Goal: Transaction & Acquisition: Purchase product/service

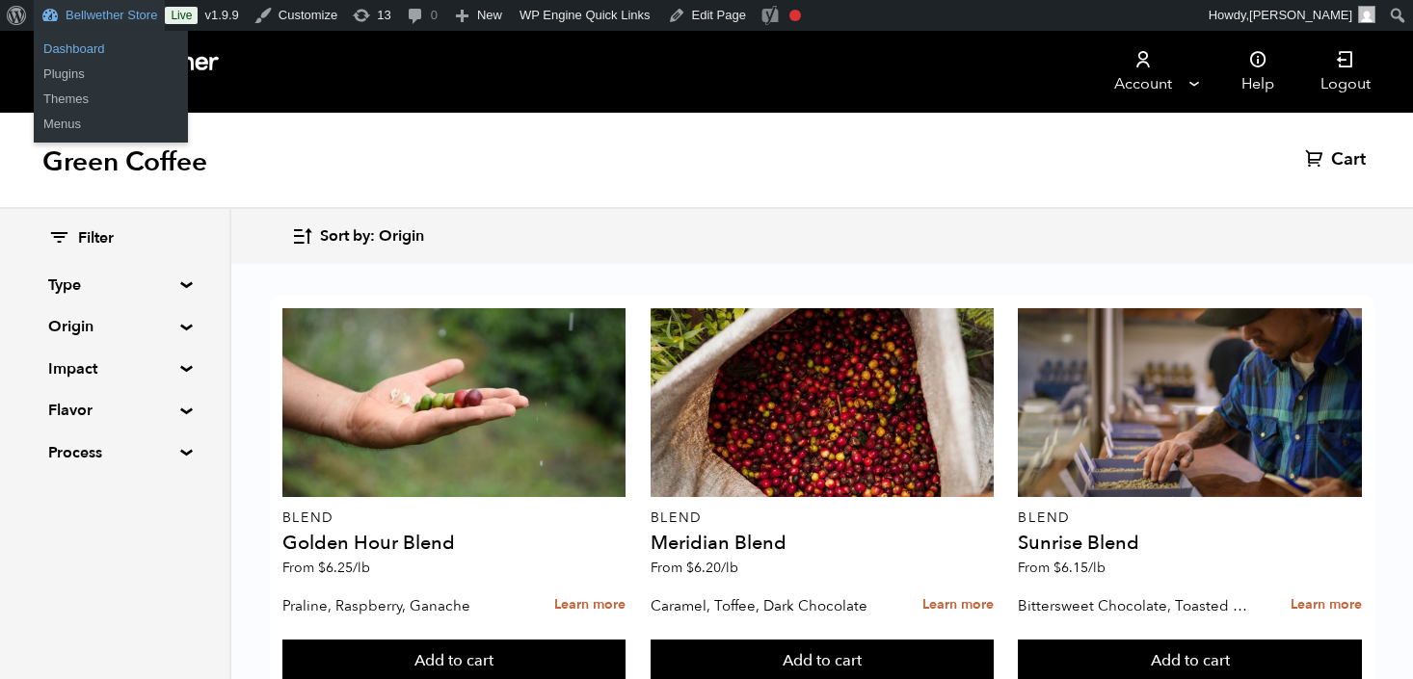
scroll to position [3, 0]
click at [76, 46] on link "Dashboard" at bounding box center [111, 49] width 154 height 25
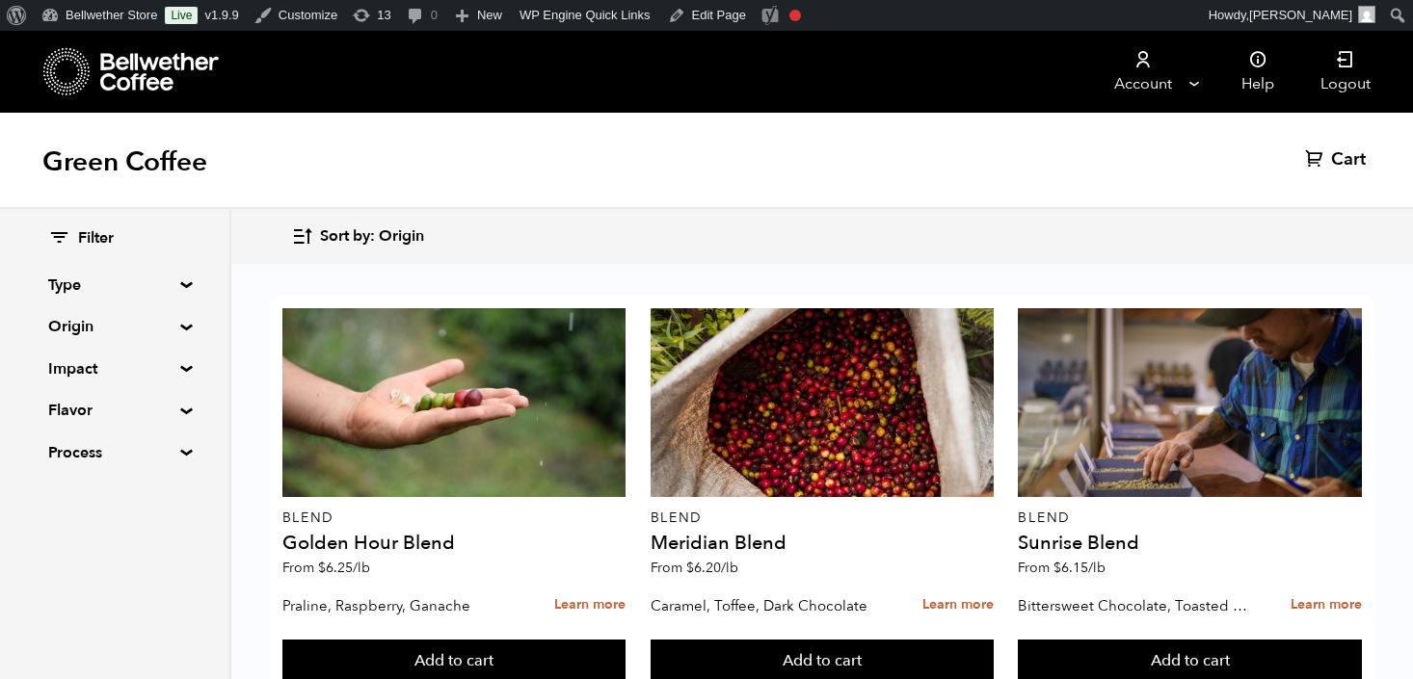
scroll to position [1221, 0]
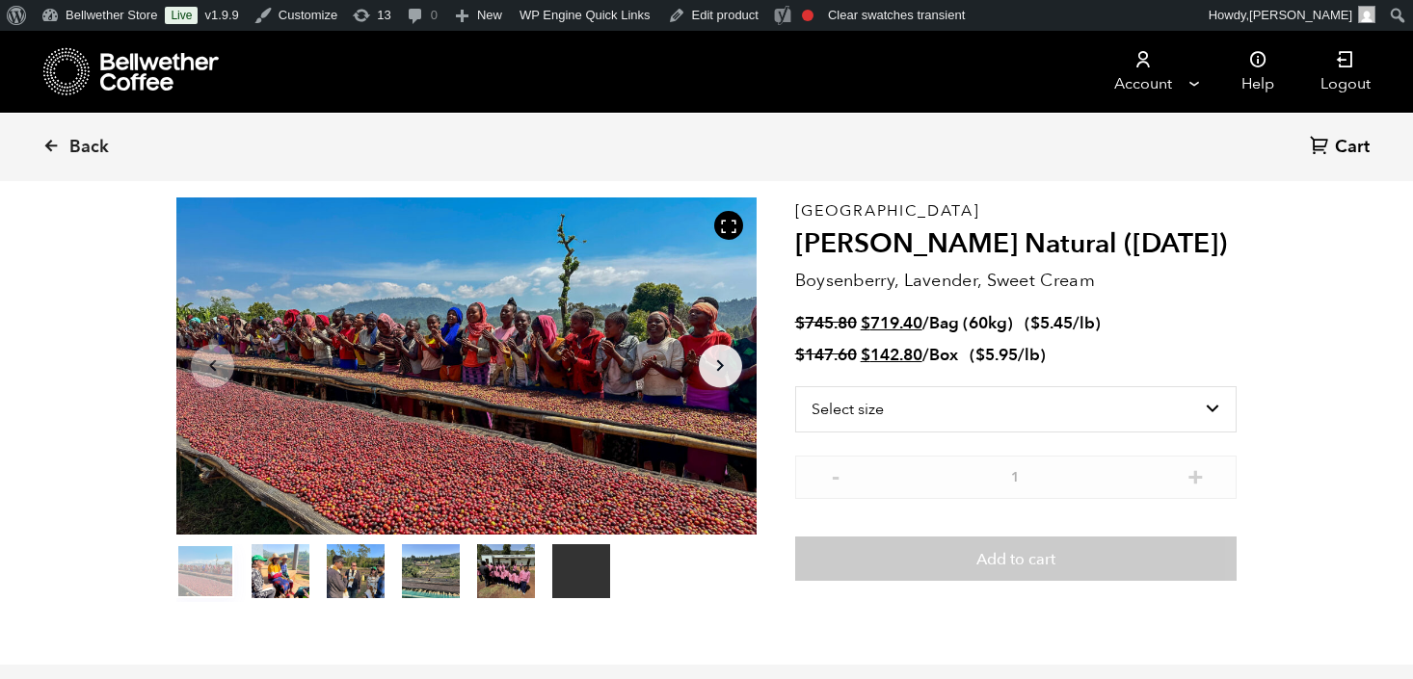
scroll to position [79, 0]
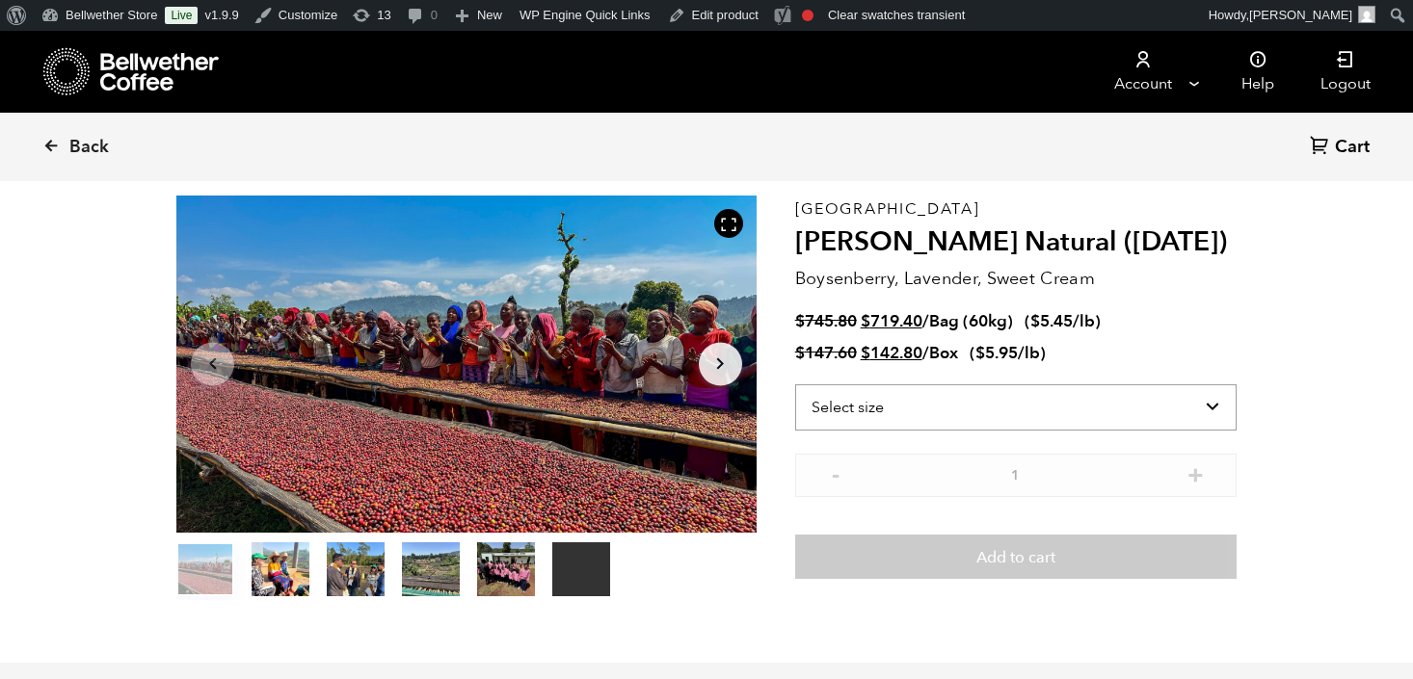
click at [958, 404] on select "Select size Bag (60kg) (132 lbs) Box (24 lbs)" at bounding box center [1015, 407] width 441 height 46
click at [1036, 407] on select "Select size Bag (60kg) (132 lbs) Box (24 lbs)" at bounding box center [1015, 407] width 441 height 46
select select "bag-3"
click at [795, 384] on select "Select size Bag (60kg) (132 lbs) Box (24 lbs)" at bounding box center [1015, 407] width 441 height 46
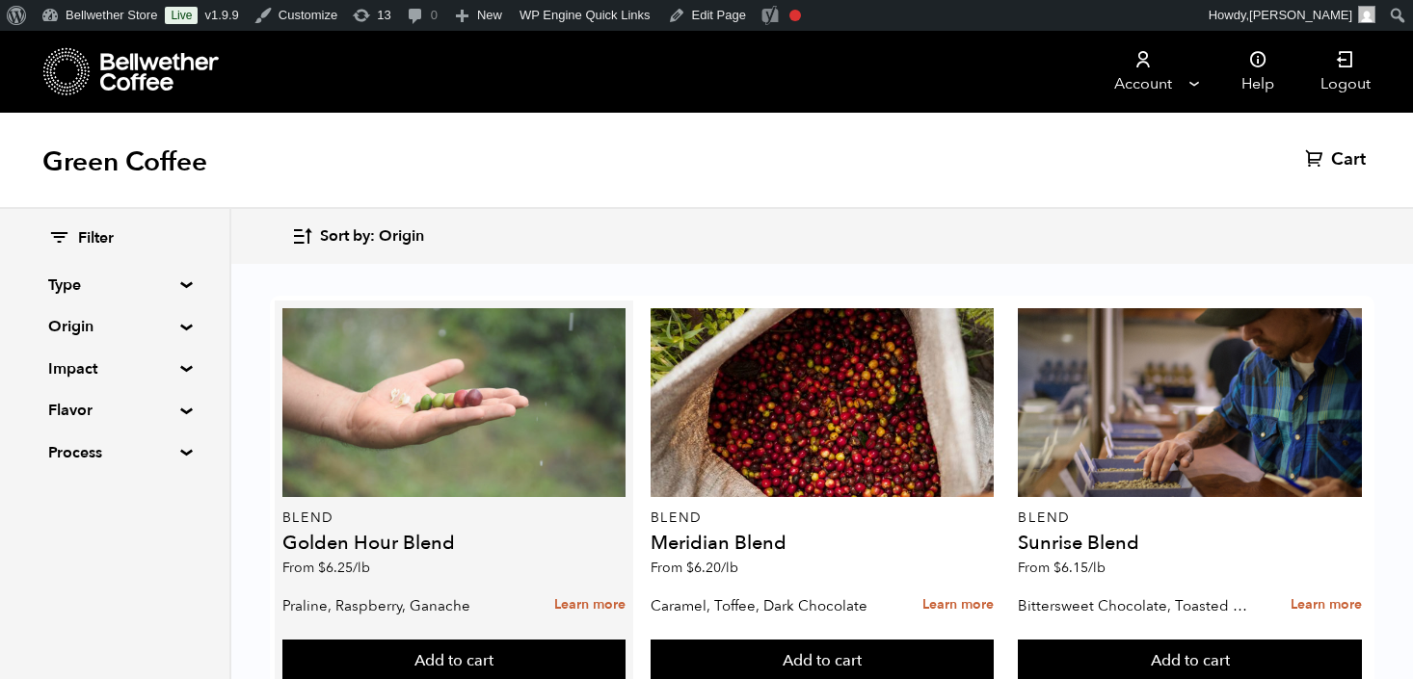
scroll to position [1217, 0]
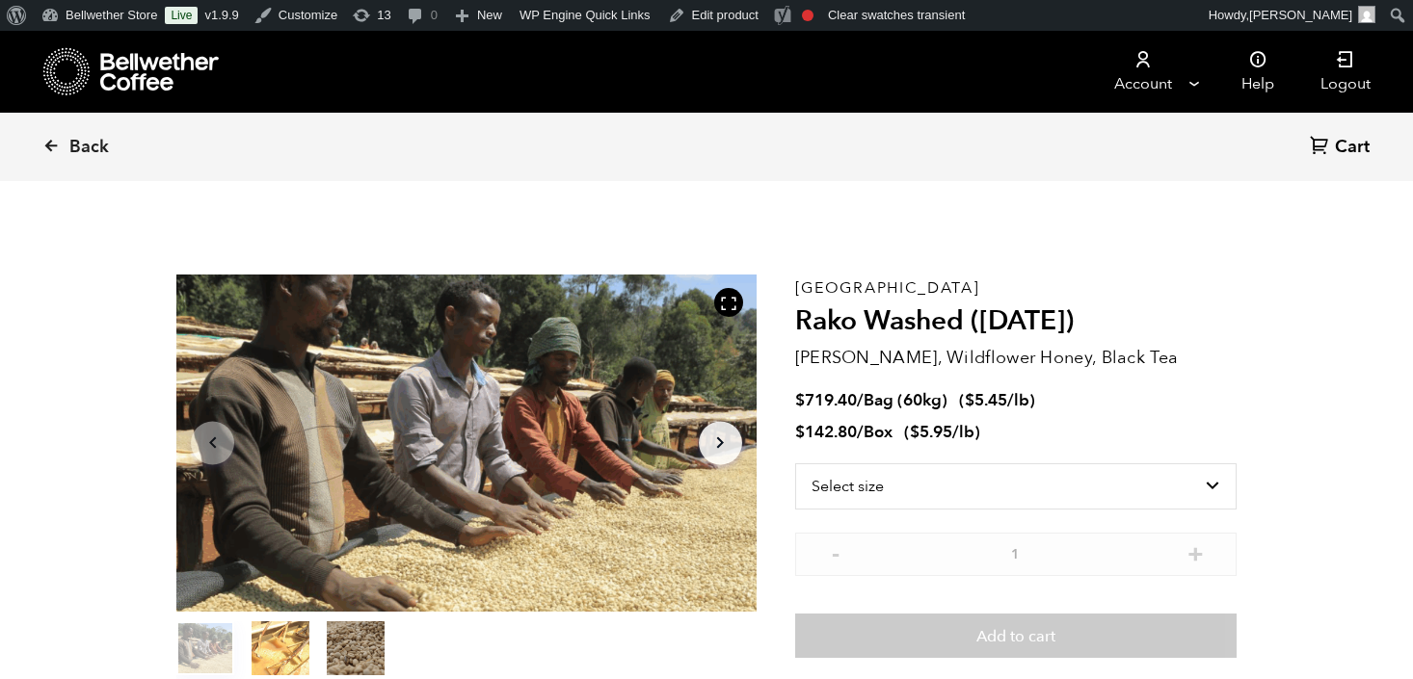
scroll to position [838, 1026]
click at [883, 467] on select "Select size Bag (60kg) (132 lbs) Box (24 lbs)" at bounding box center [1015, 487] width 441 height 46
select select "bag-3"
click at [795, 464] on select "Select size Bag (60kg) (132 lbs) Box (24 lbs)" at bounding box center [1015, 487] width 441 height 46
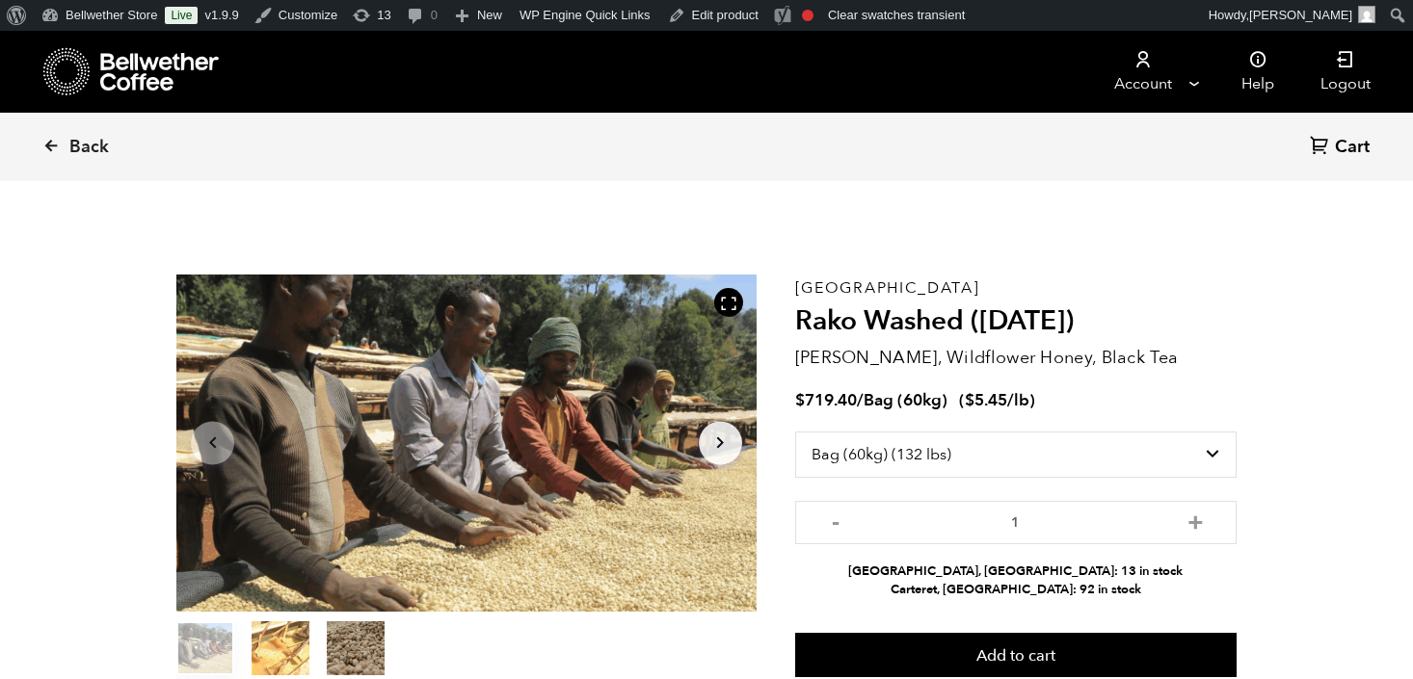
click at [1275, 379] on section "Item 1 of 3 Arrow Left Arrow Right item 0 item 1 item 2 Item 1 of 3 Ethiopia Ra…" at bounding box center [706, 477] width 1156 height 530
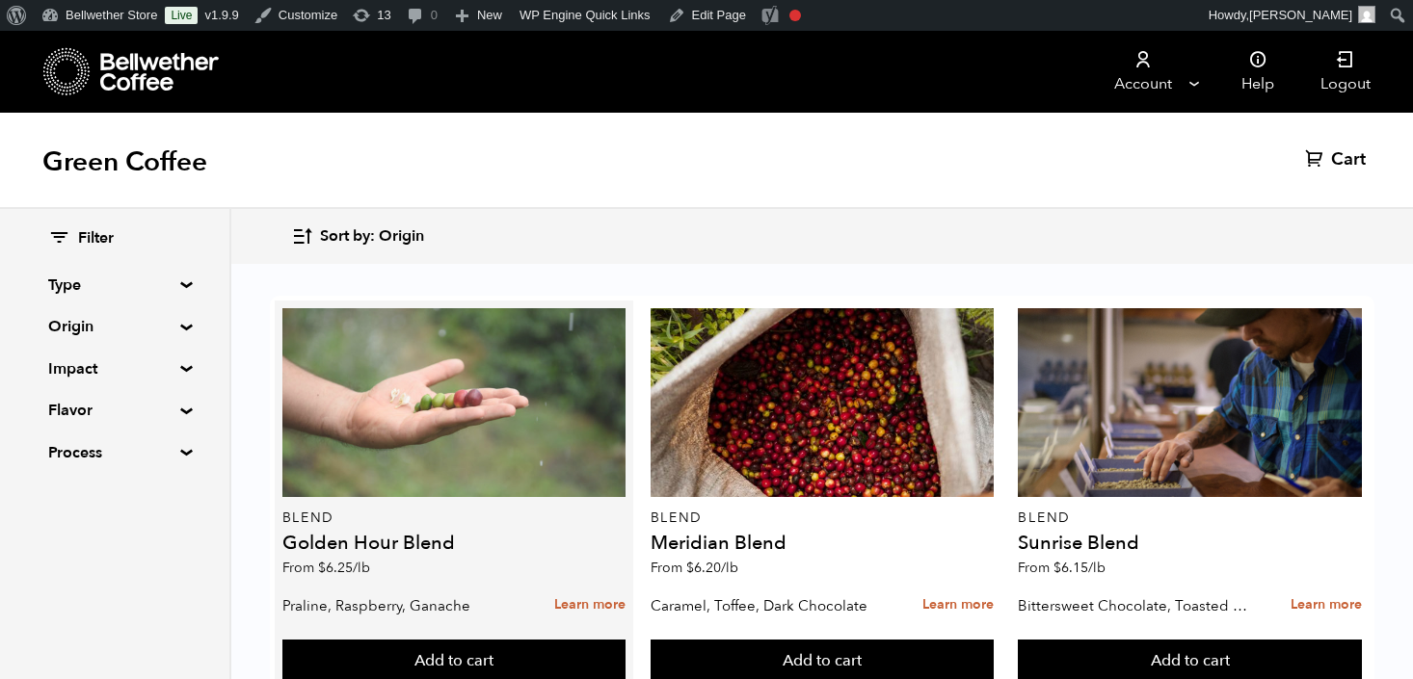
scroll to position [1366, 0]
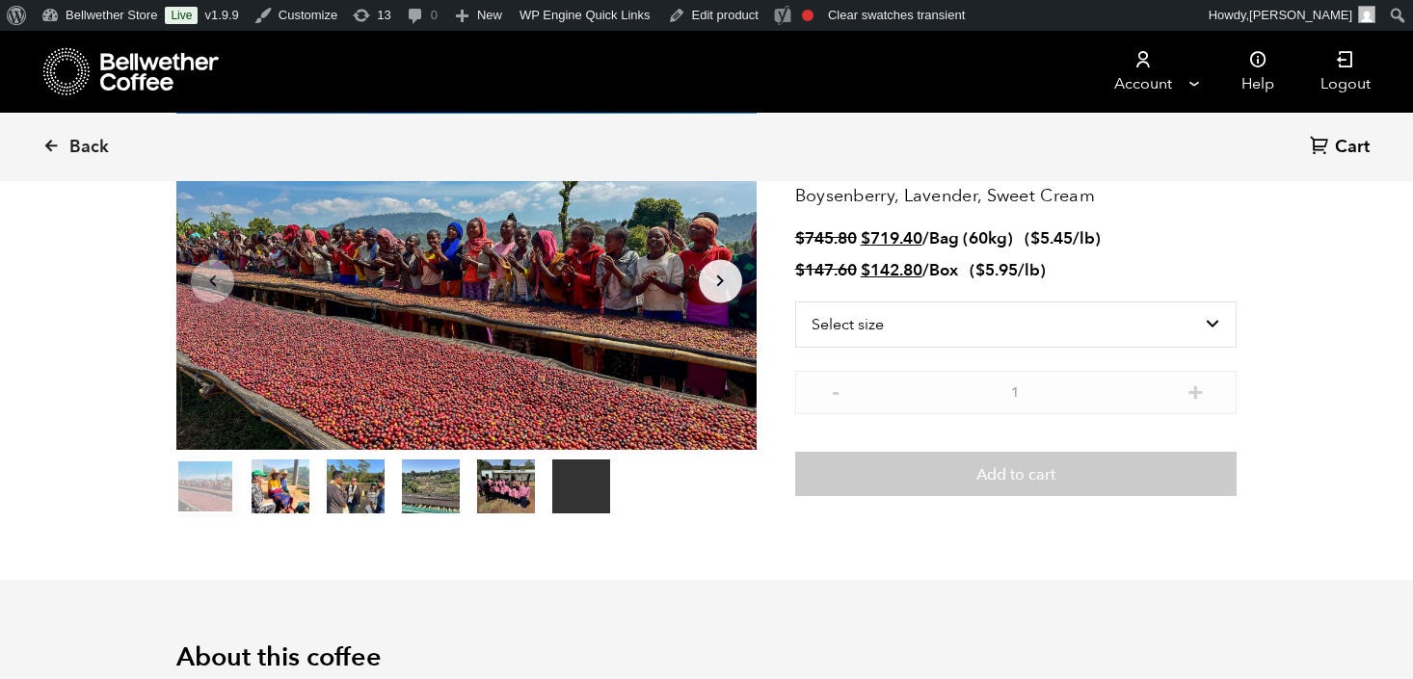
scroll to position [146, 0]
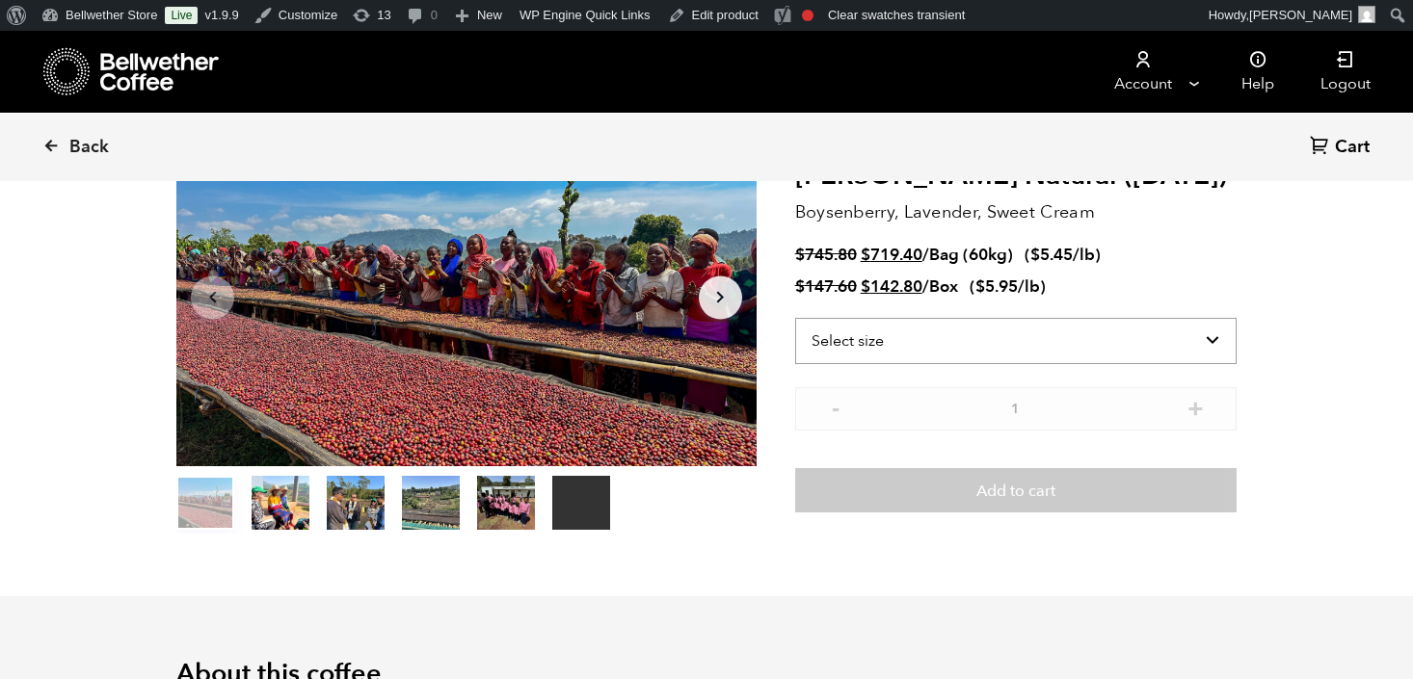
click at [970, 318] on select "Select size Bag (60kg) (132 lbs) Box (24 lbs)" at bounding box center [1015, 341] width 441 height 46
select select "bag-3"
click at [795, 318] on select "Select size Bag (60kg) (132 lbs) Box (24 lbs)" at bounding box center [1015, 341] width 441 height 46
